Goal: Transaction & Acquisition: Purchase product/service

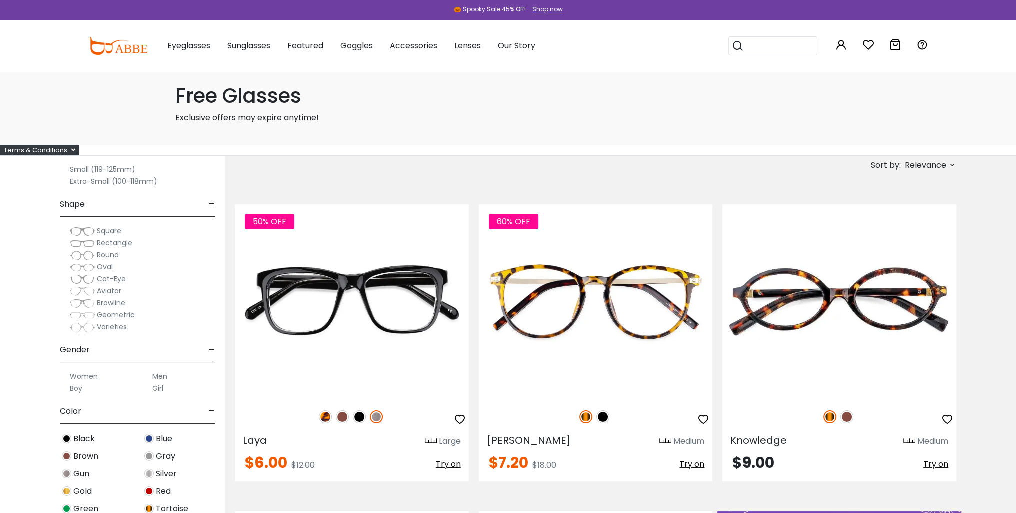
scroll to position [100, 0]
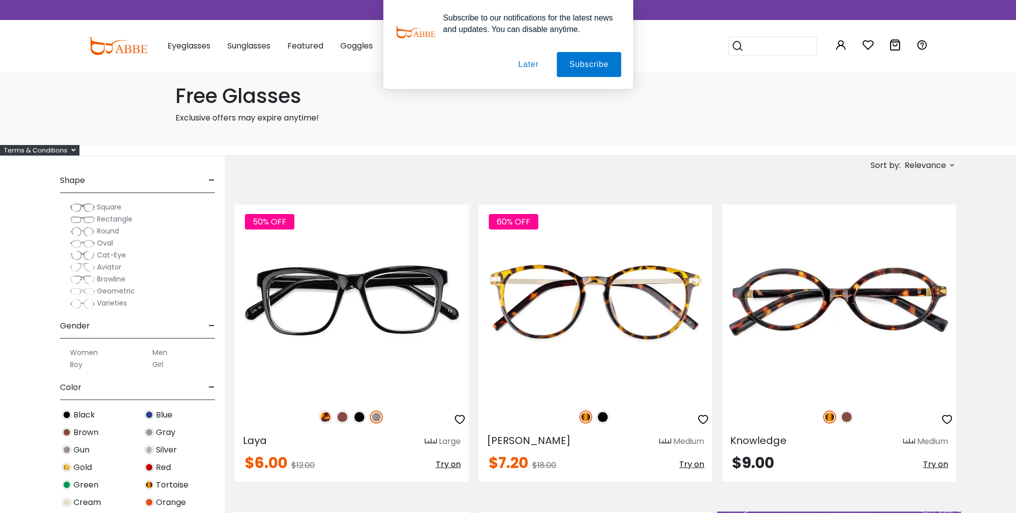
click at [84, 232] on img at bounding box center [82, 231] width 25 height 10
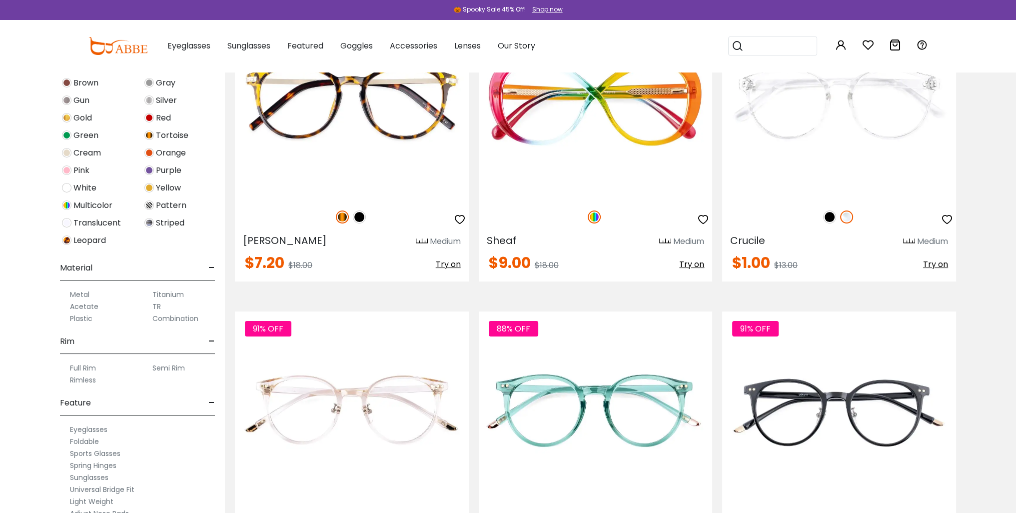
scroll to position [300, 0]
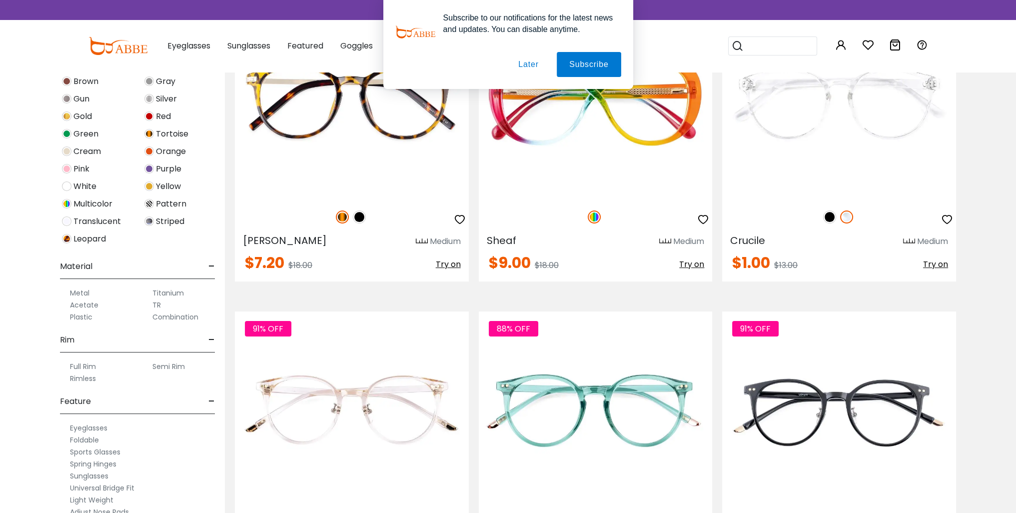
click at [85, 377] on label "Rimless" at bounding box center [83, 378] width 26 height 12
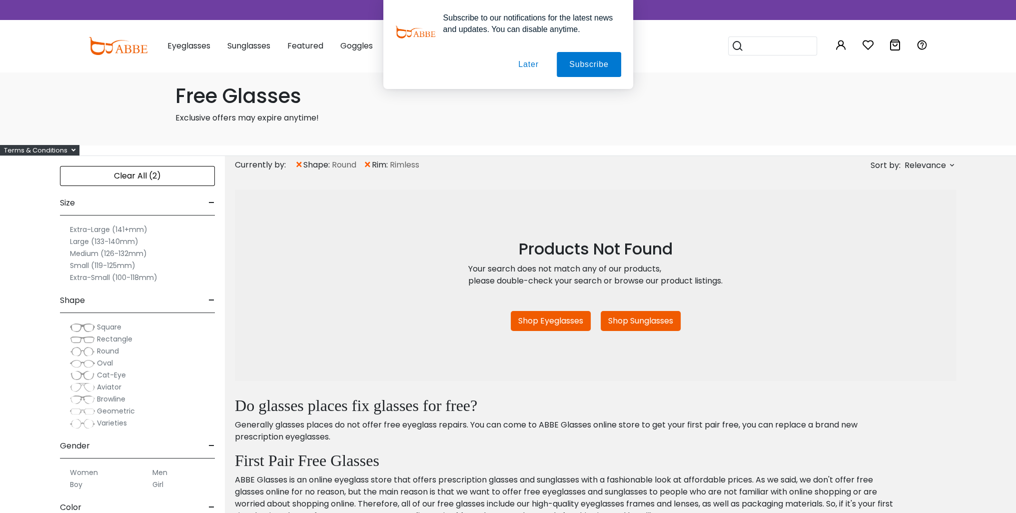
click at [368, 164] on span "×" at bounding box center [367, 165] width 8 height 18
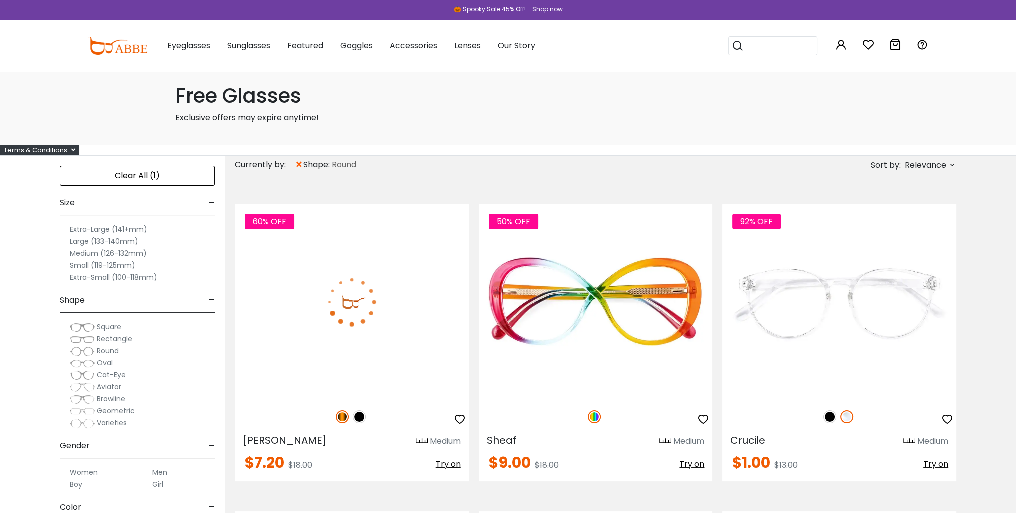
click at [124, 230] on label "Extra-Large (141+mm)" at bounding box center [108, 229] width 77 height 12
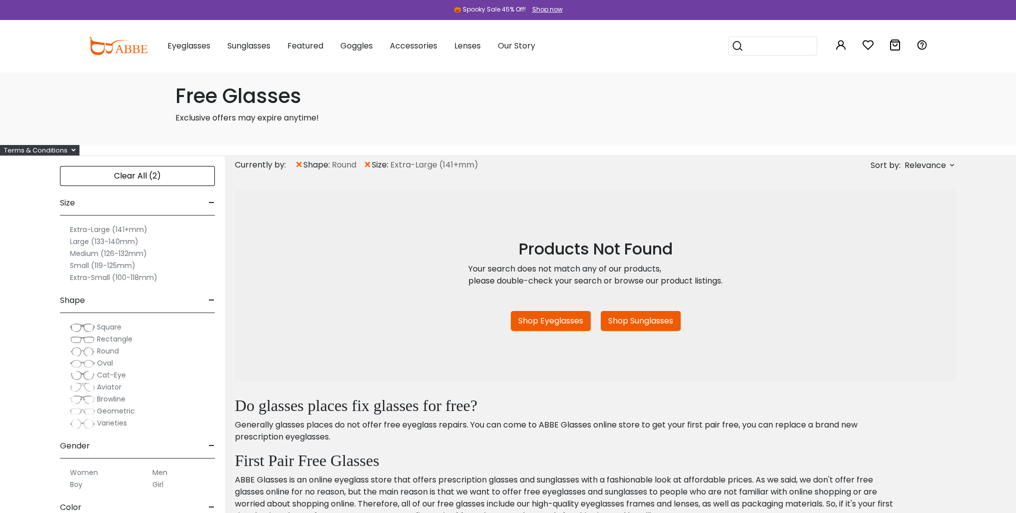
click at [299, 163] on span "×" at bounding box center [299, 165] width 8 height 18
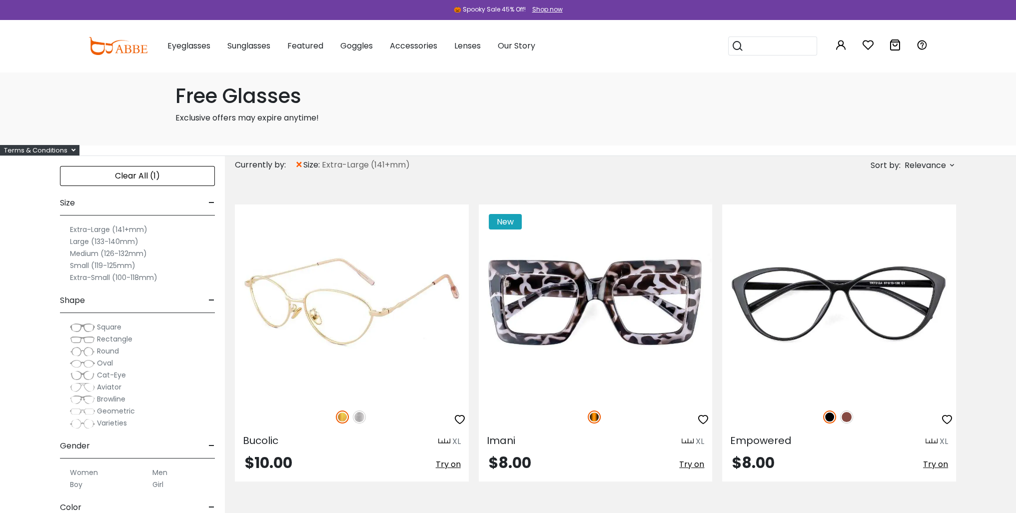
click at [358, 418] on img at bounding box center [359, 416] width 13 height 13
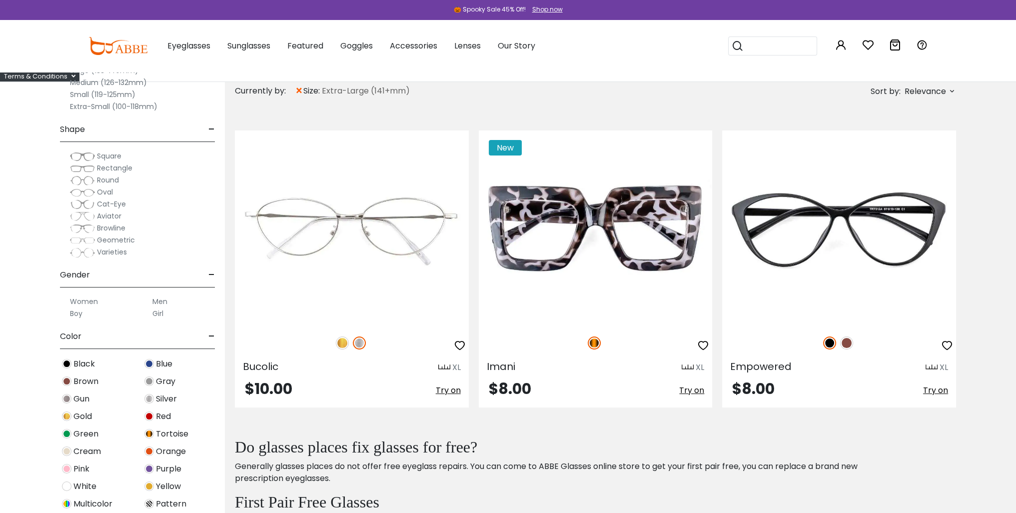
scroll to position [50, 0]
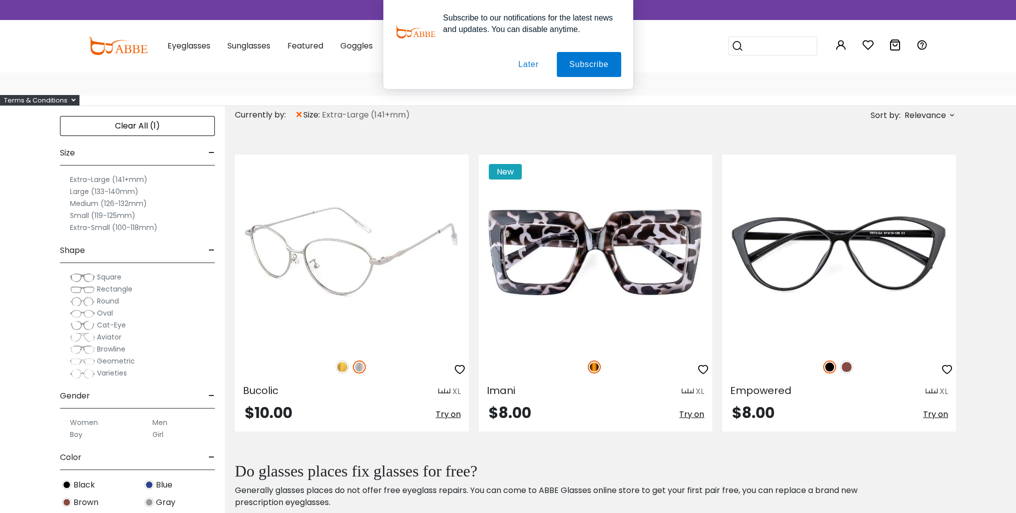
click at [352, 268] on img at bounding box center [352, 251] width 234 height 195
